Goal: Transaction & Acquisition: Download file/media

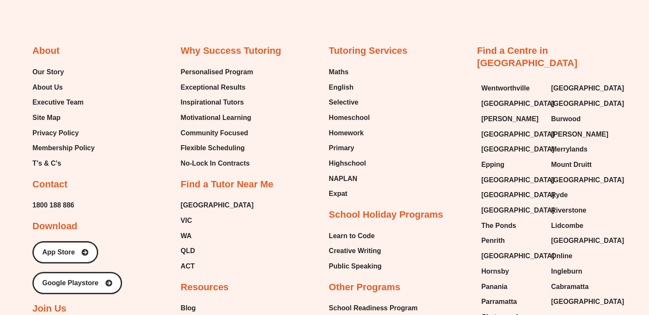
scroll to position [3545, 0]
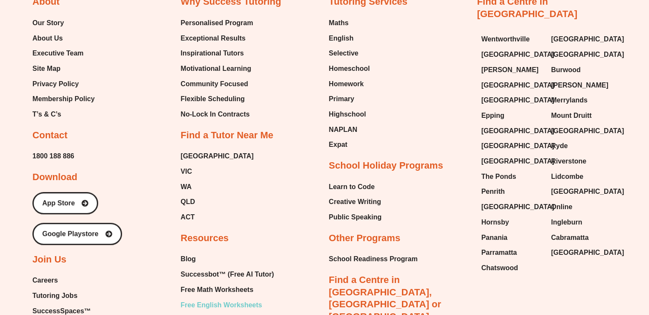
click at [228, 299] on span "Free English Worksheets" at bounding box center [222, 305] width 82 height 13
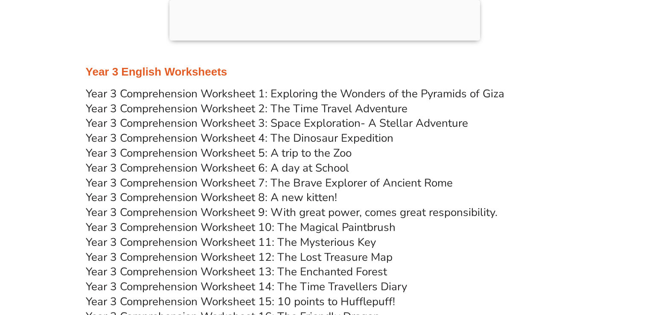
scroll to position [2681, 0]
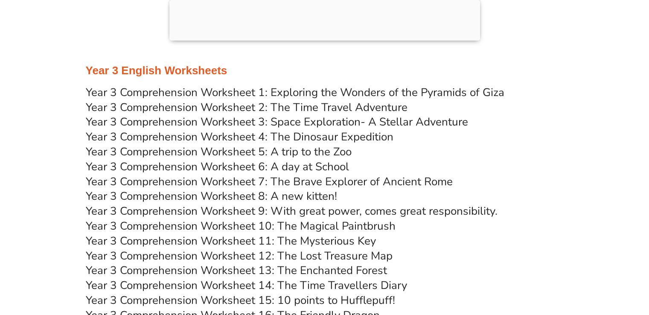
click at [275, 196] on link "Year 3 Comprehension Worksheet 8: A new kitten!" at bounding box center [211, 196] width 251 height 15
